Goal: Complete application form

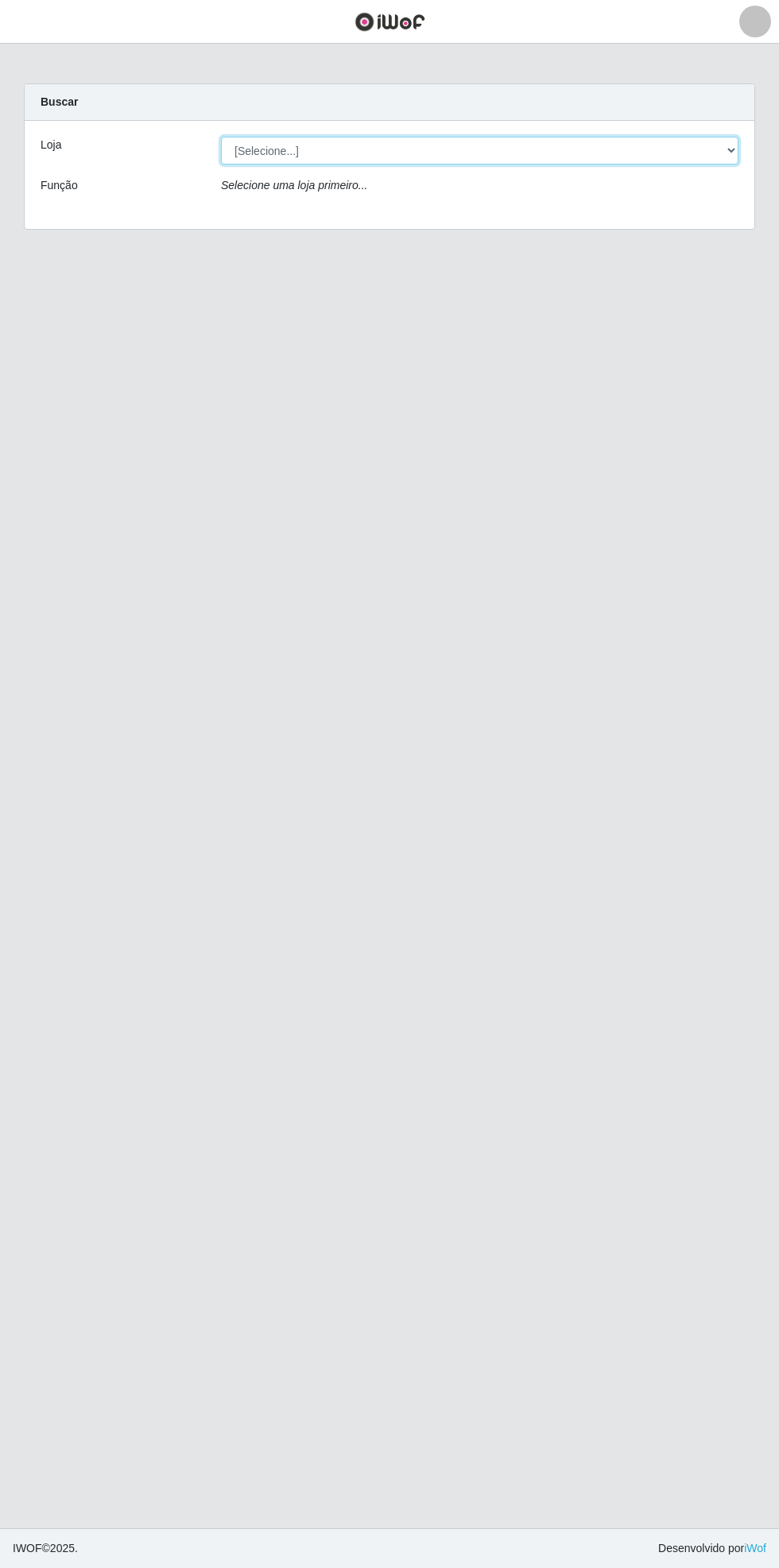
click at [730, 151] on select "[Selecione...] Bemais Supermercados - [GEOGRAPHIC_DATA]" at bounding box center [480, 151] width 517 height 28
select select "250"
click at [221, 137] on select "[Selecione...] Bemais Supermercados - [GEOGRAPHIC_DATA]" at bounding box center [480, 151] width 517 height 28
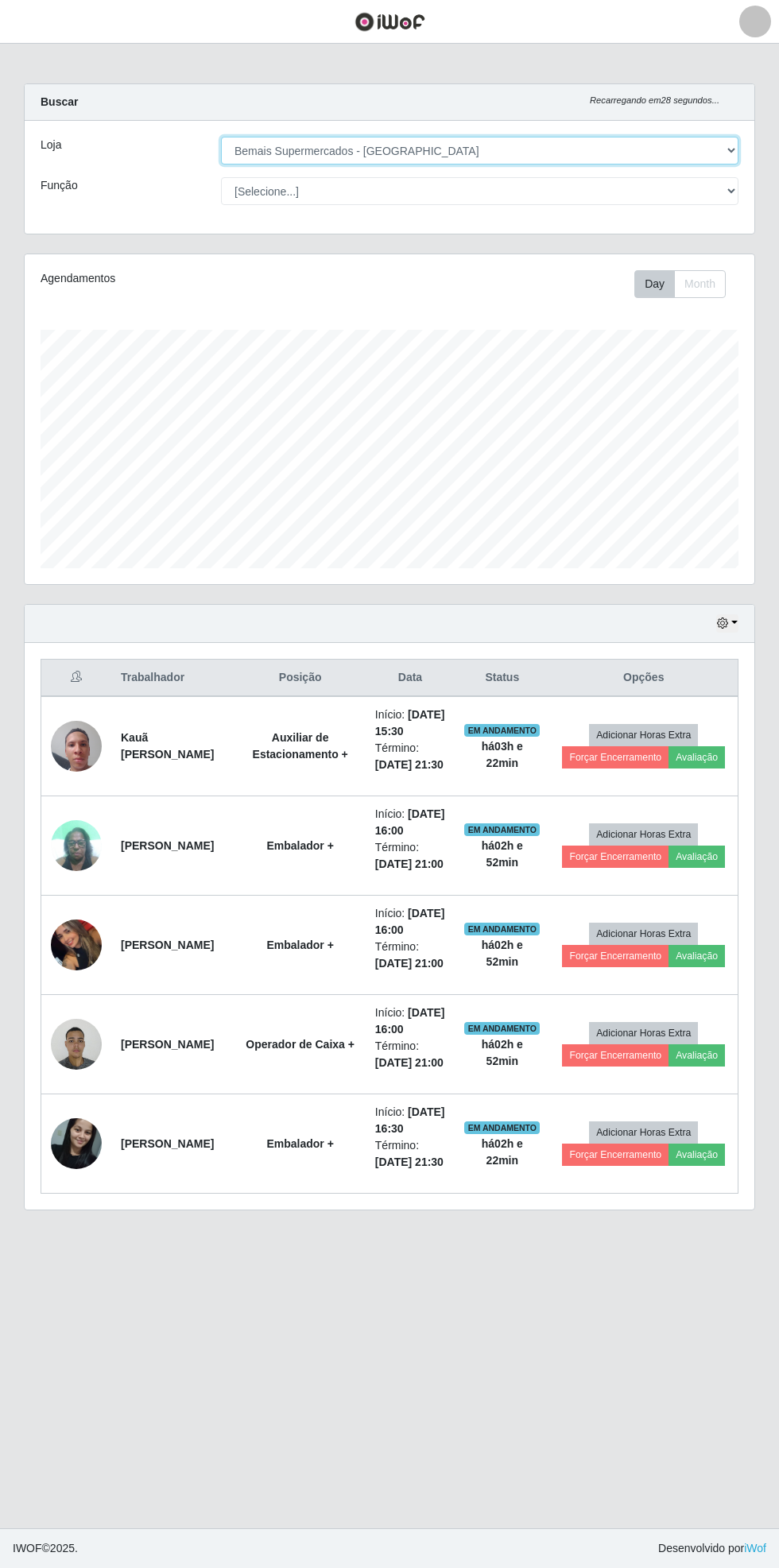
scroll to position [329, 730]
click at [736, 621] on button "button" at bounding box center [727, 623] width 22 height 18
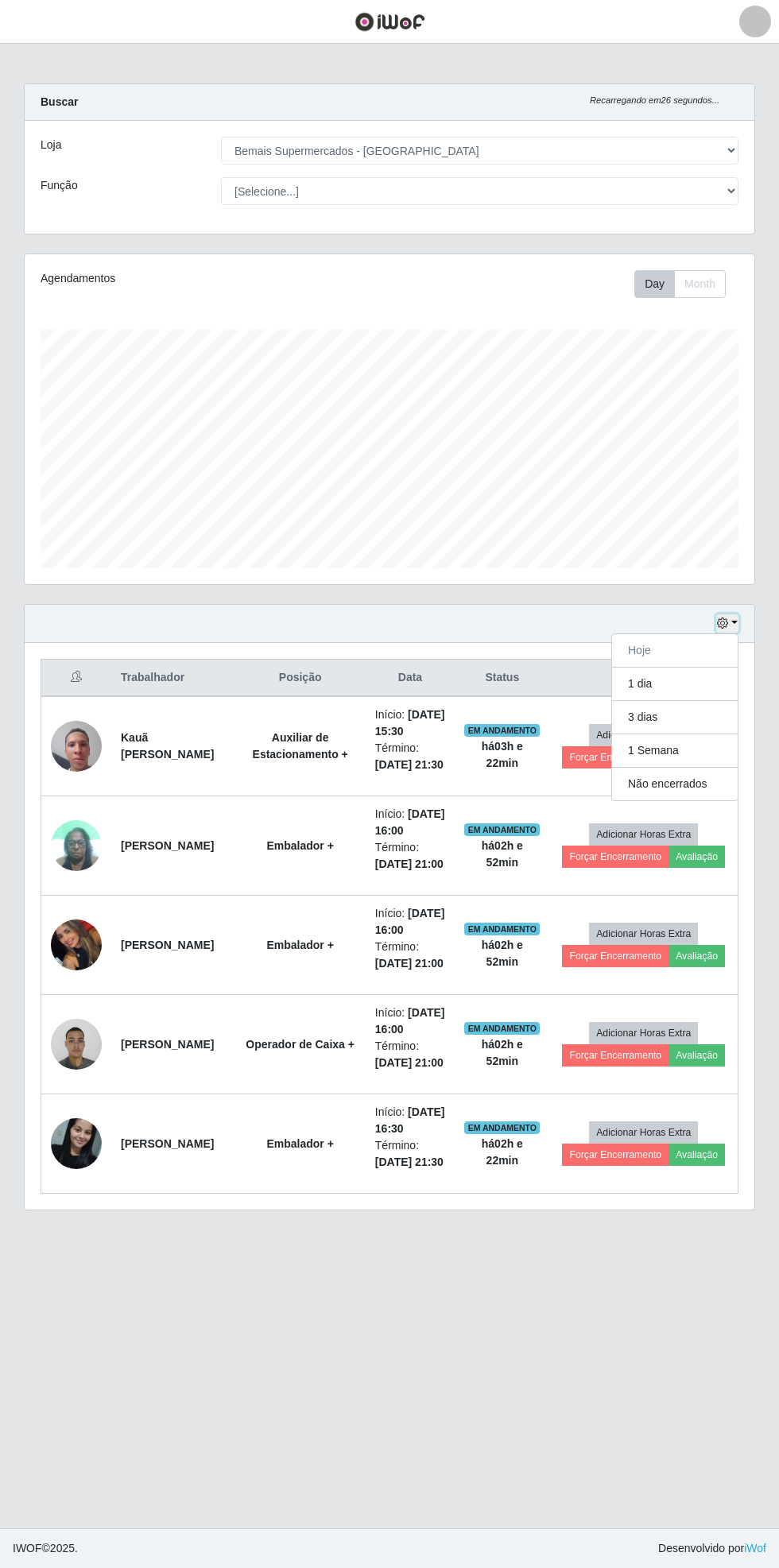
click at [734, 621] on button "button" at bounding box center [727, 623] width 22 height 18
click at [687, 685] on button "1 dia" at bounding box center [675, 684] width 126 height 33
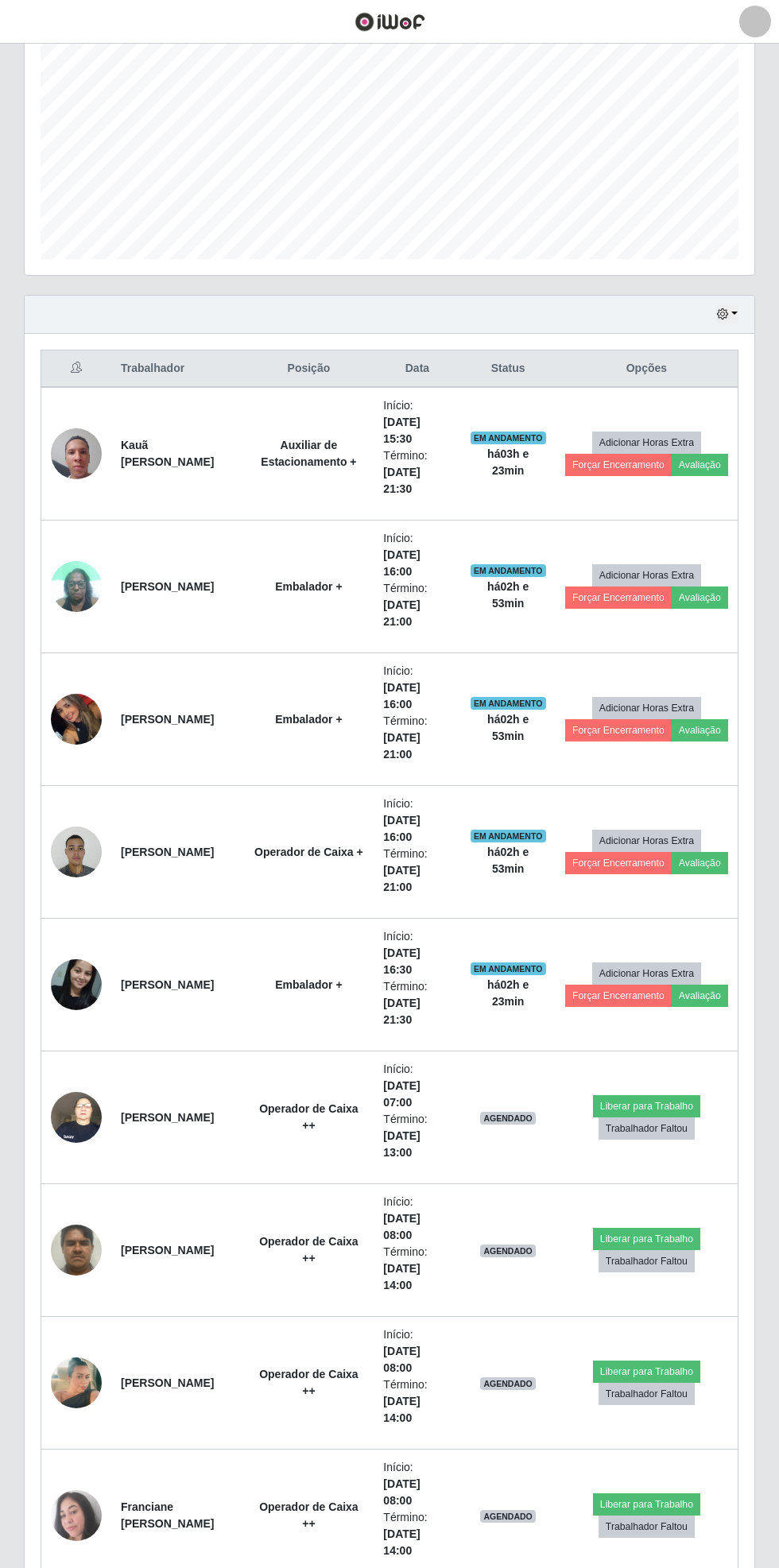
scroll to position [0, 0]
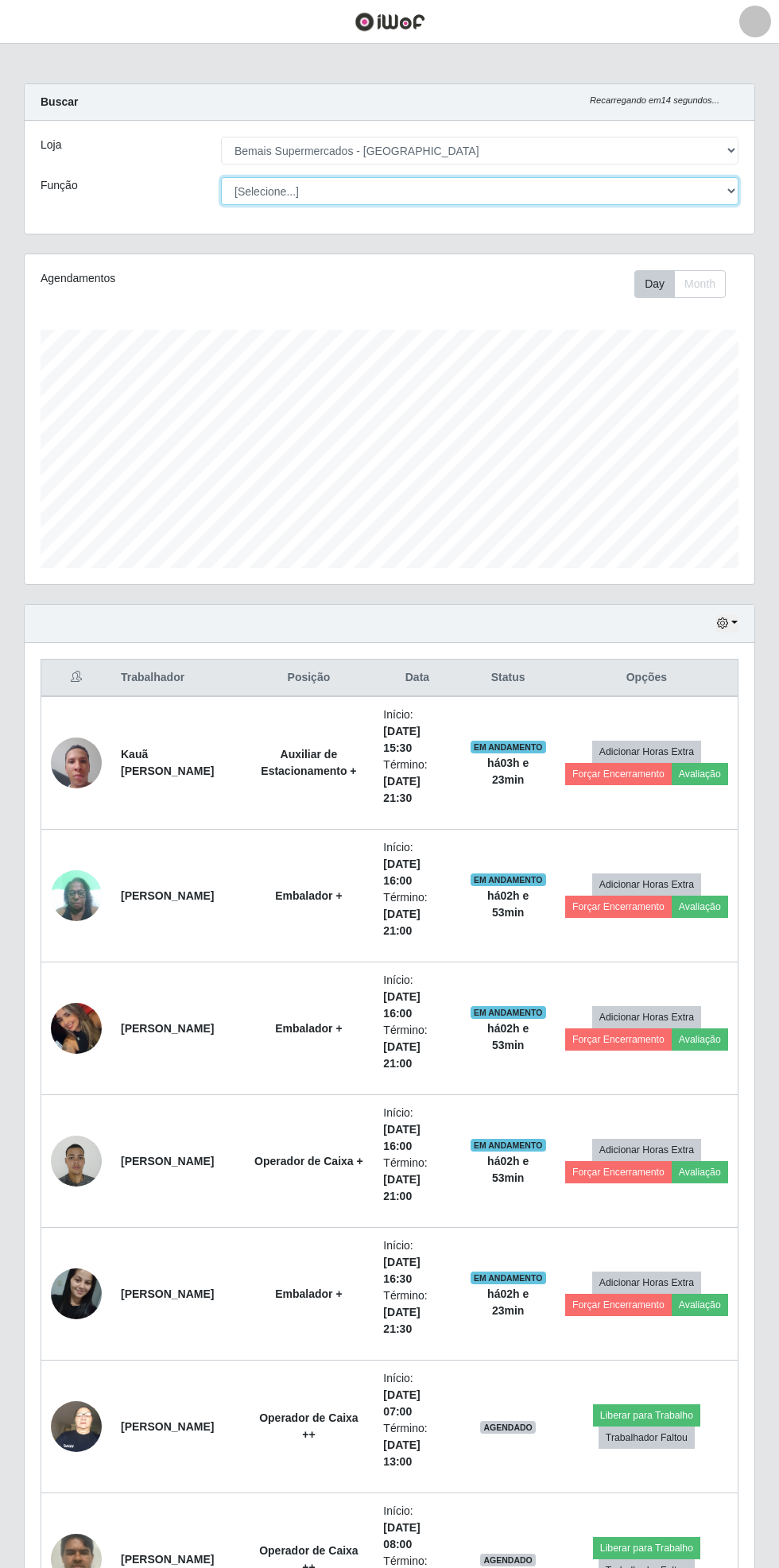
click at [736, 185] on select "[Selecione...] ASG ASG + ASG ++ Auxiliar de Estacionamento Auxiliar de Estacion…" at bounding box center [480, 191] width 517 height 28
select select "73"
click at [221, 177] on select "[Selecione...] ASG ASG + ASG ++ Auxiliar de Estacionamento Auxiliar de Estacion…" at bounding box center [480, 191] width 517 height 28
